Goal: Information Seeking & Learning: Learn about a topic

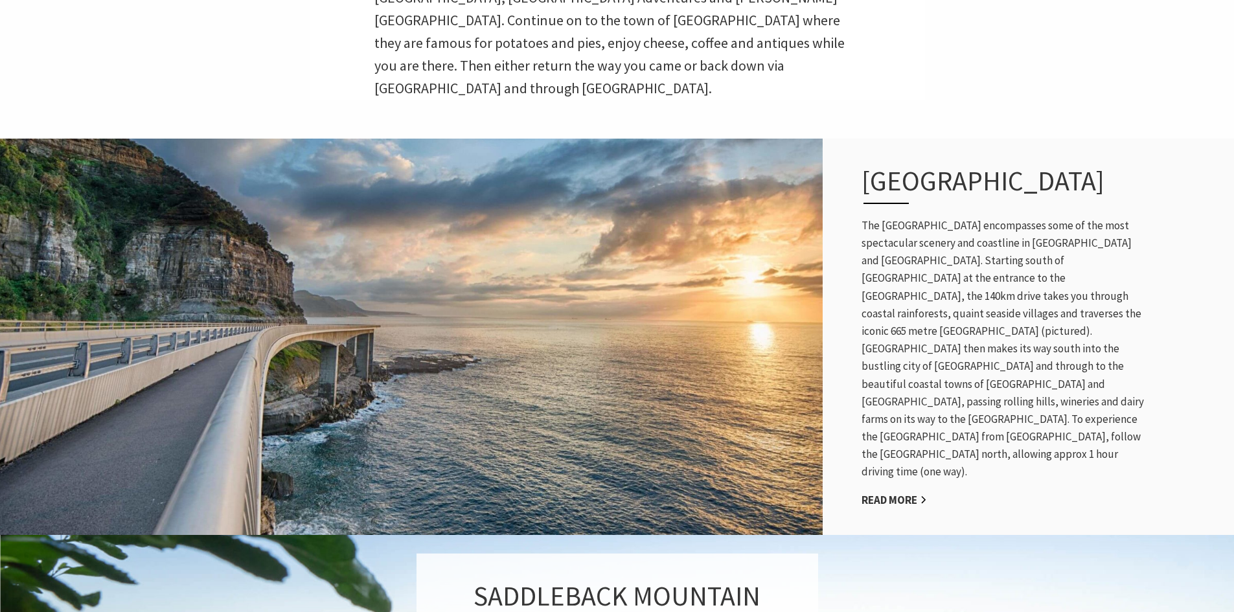
scroll to position [587, 0]
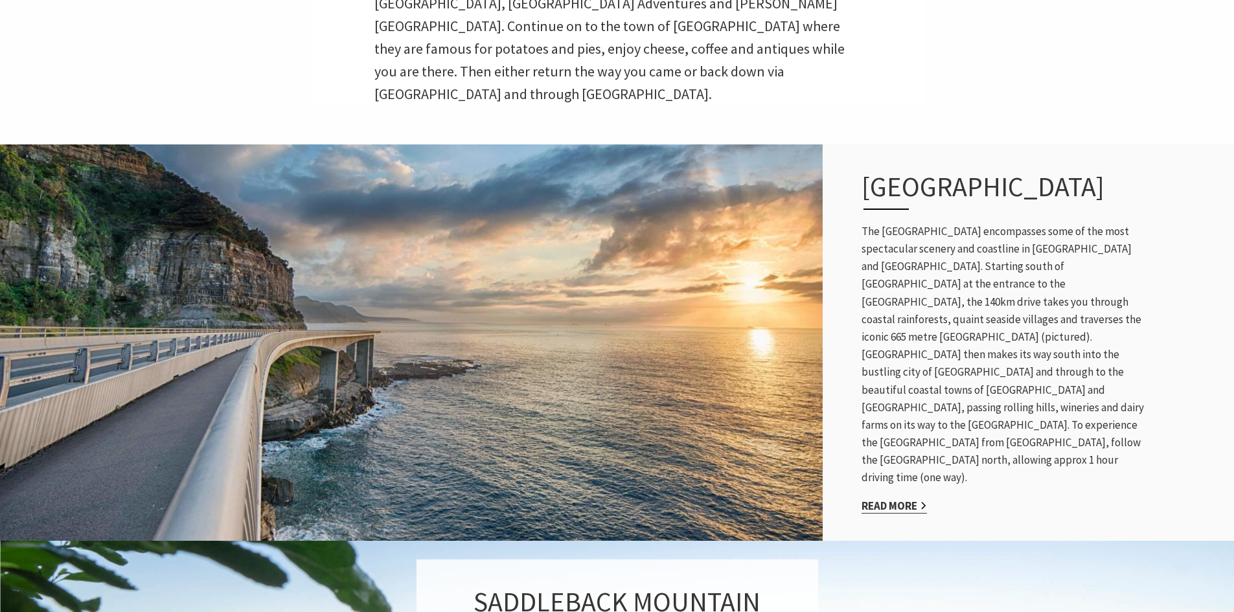
click at [891, 499] on link "Read More" at bounding box center [894, 506] width 65 height 15
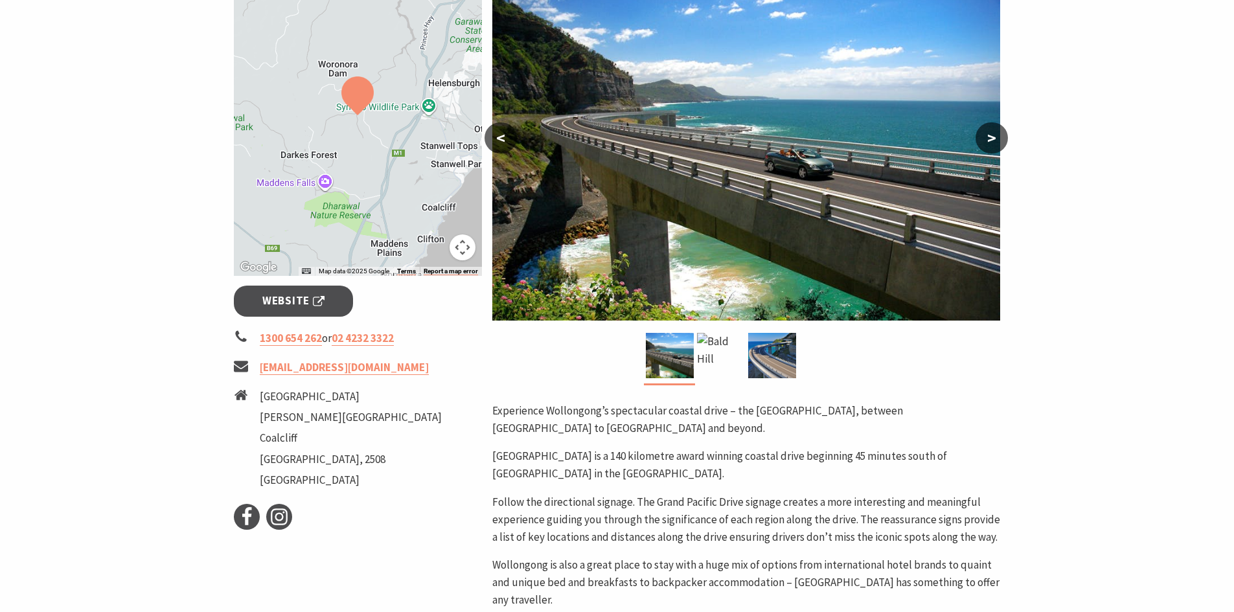
scroll to position [324, 0]
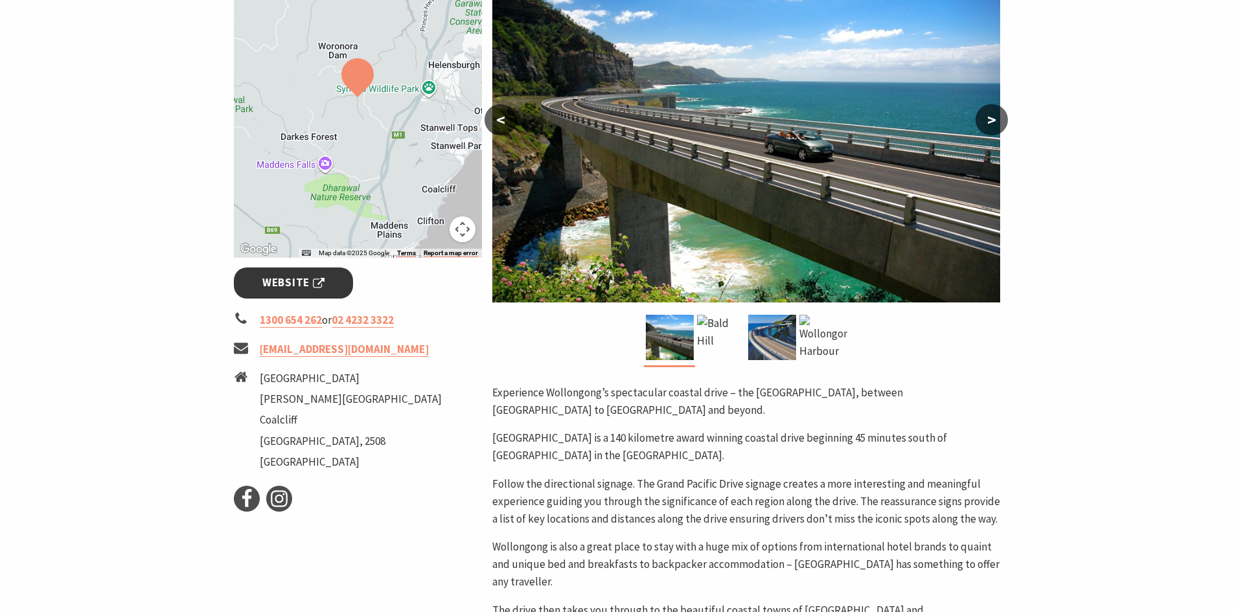
click at [295, 278] on span "Website" at bounding box center [293, 282] width 62 height 17
